Goal: Transaction & Acquisition: Purchase product/service

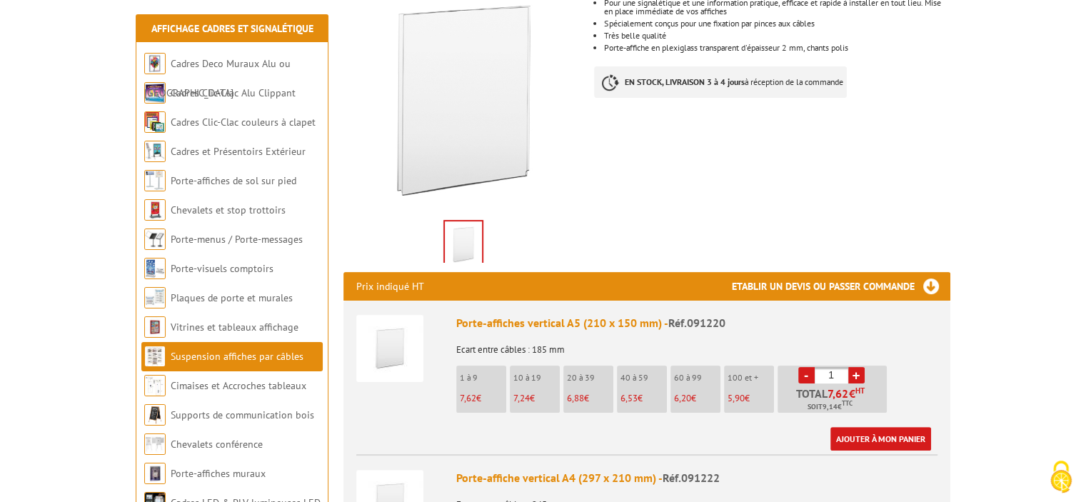
scroll to position [286, 0]
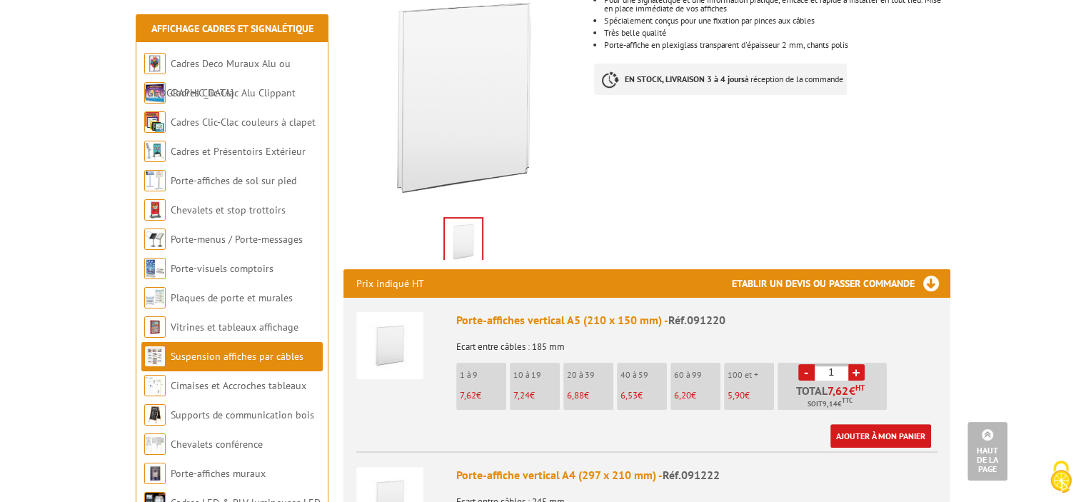
click at [459, 219] on img at bounding box center [463, 241] width 37 height 44
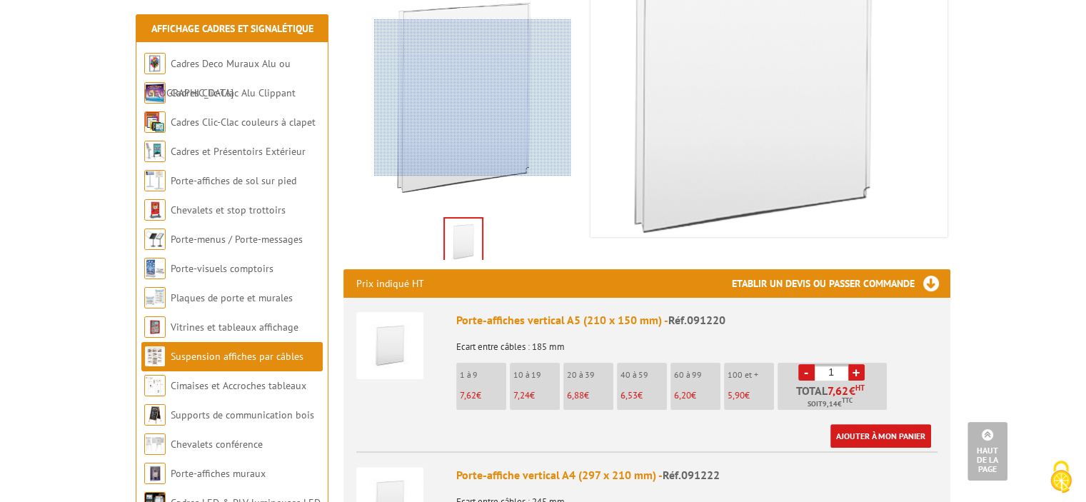
click at [473, 98] on div at bounding box center [472, 97] width 197 height 157
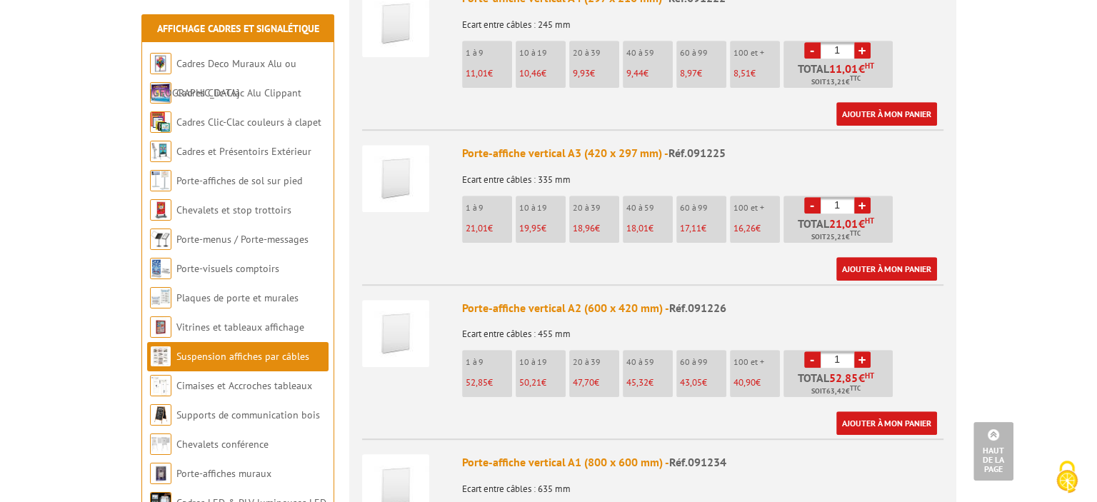
scroll to position [857, 0]
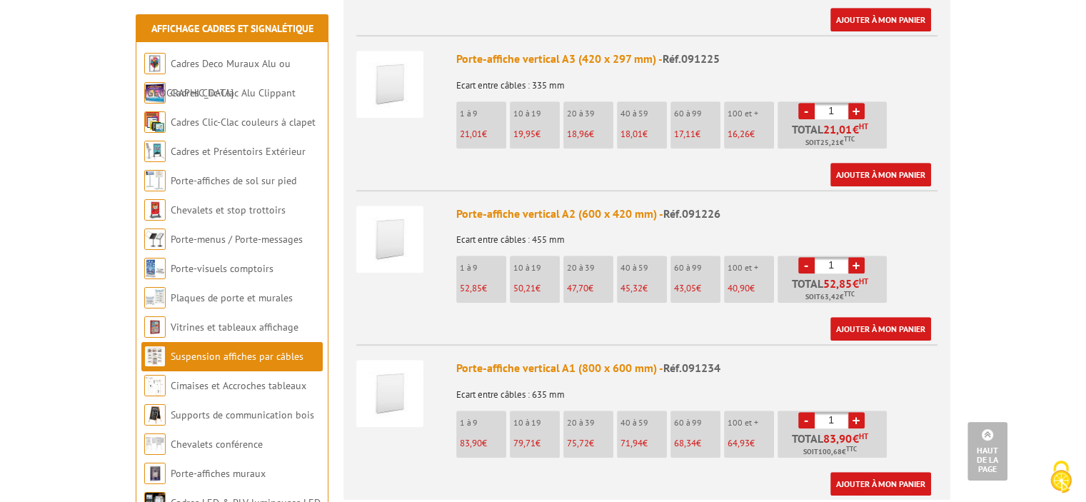
click at [839, 257] on input "1" at bounding box center [832, 265] width 34 height 16
type input "12"
click at [920, 317] on link "Ajouter à mon panier" at bounding box center [881, 329] width 101 height 24
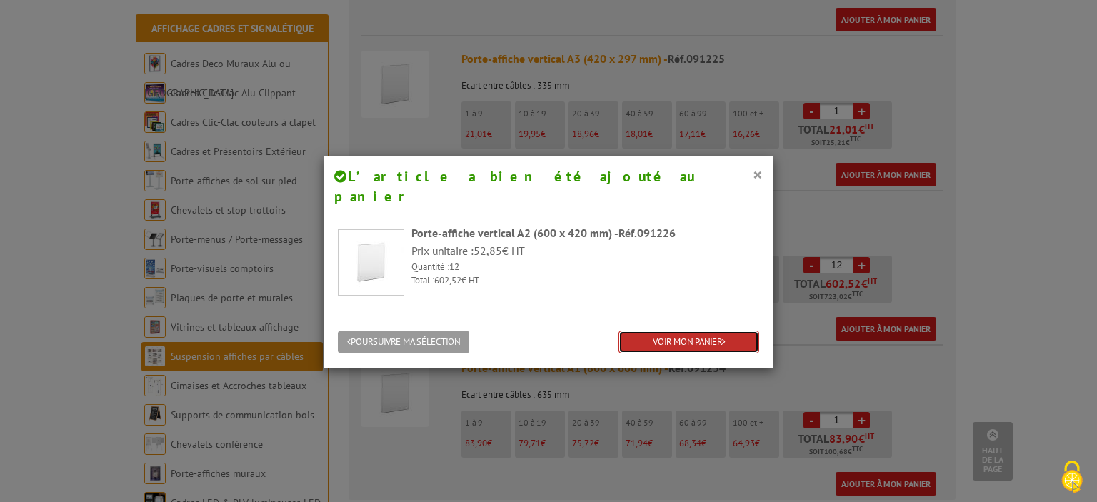
click at [679, 331] on link "VOIR MON PANIER" at bounding box center [689, 343] width 141 height 24
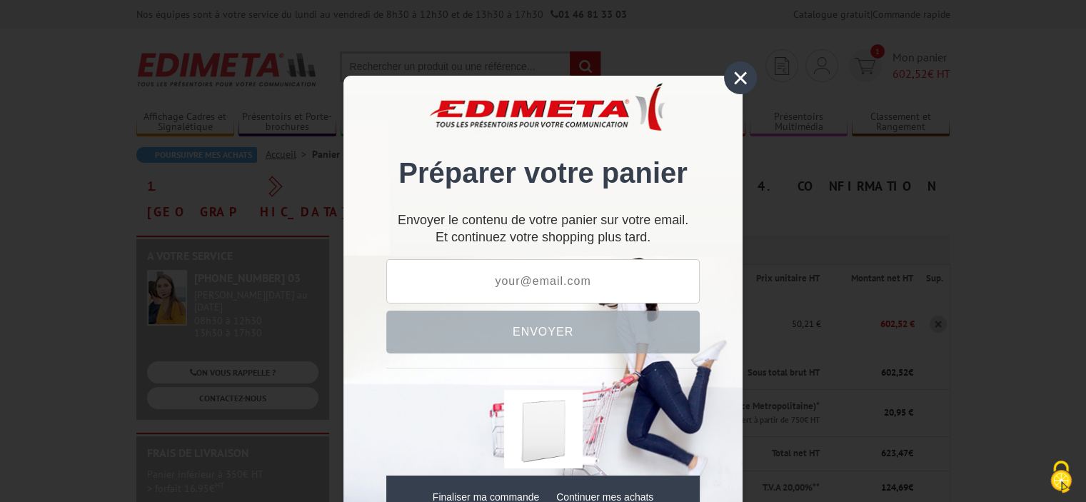
click at [734, 79] on div "×" at bounding box center [740, 77] width 33 height 33
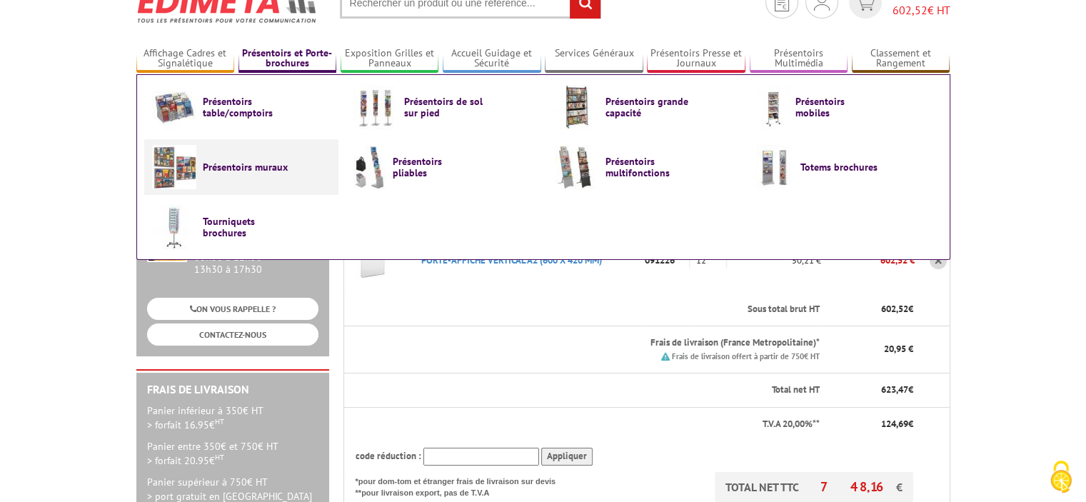
scroll to position [214, 0]
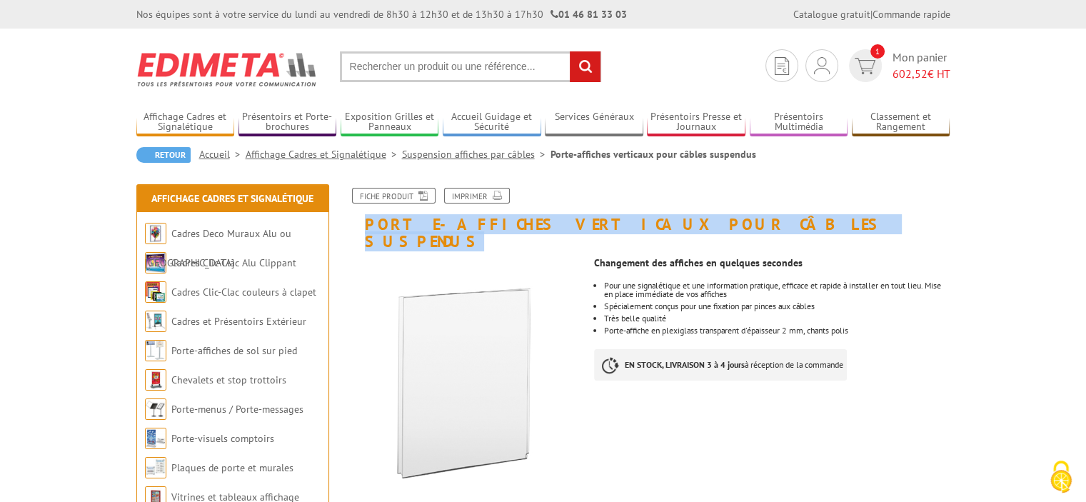
drag, startPoint x: 364, startPoint y: 228, endPoint x: 750, endPoint y: 217, distance: 385.8
click at [751, 217] on h1 "Porte-affiches verticaux pour câbles suspendus" at bounding box center [647, 219] width 629 height 62
copy h1 "Porte-affiches verticaux pour câbles suspendus"
